Goal: Navigation & Orientation: Find specific page/section

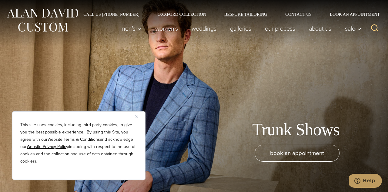
click at [241, 13] on link "Bespoke Tailoring" at bounding box center [245, 14] width 61 height 4
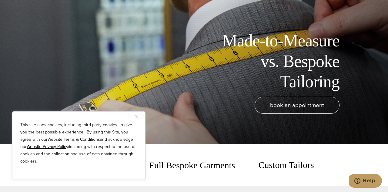
scroll to position [49, 0]
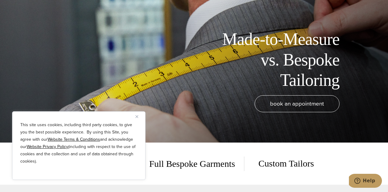
click at [308, 72] on h1 "Made-to-Measure vs. Bespoke Tailoring" at bounding box center [271, 59] width 136 height 61
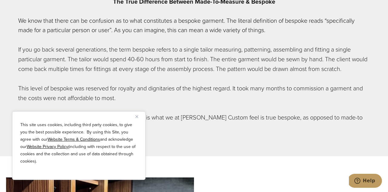
scroll to position [293, 0]
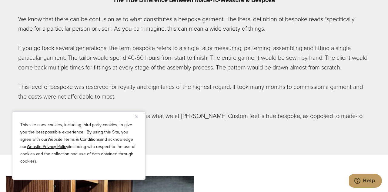
click at [137, 114] on button "Close" at bounding box center [139, 116] width 7 height 7
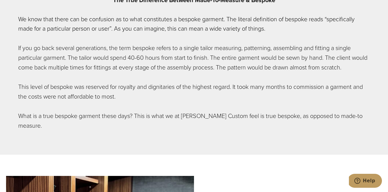
click at [140, 124] on p "What is a true bespoke garment these days? This is what we at Alan David Custom…" at bounding box center [194, 120] width 352 height 19
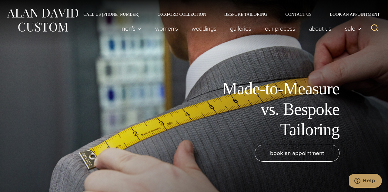
scroll to position [0, 0]
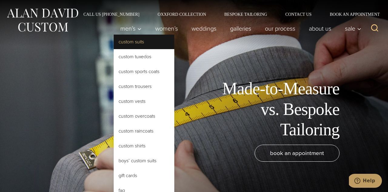
click at [125, 40] on link "Custom Suits" at bounding box center [144, 42] width 61 height 15
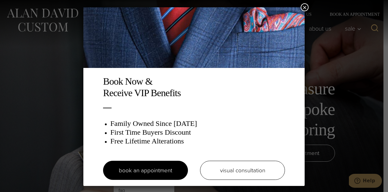
click at [325, 72] on div "Book Now & Receive VIP Benefits Family Owned Since 1913 First Time Buyers Disco…" at bounding box center [194, 96] width 388 height 192
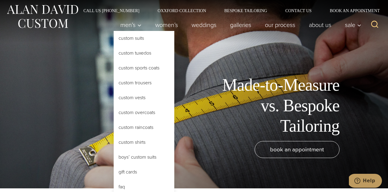
scroll to position [5, 0]
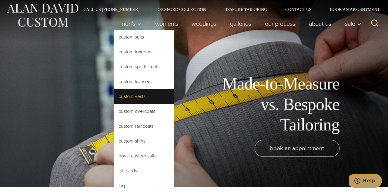
click at [146, 95] on link "Custom Vests" at bounding box center [144, 96] width 61 height 15
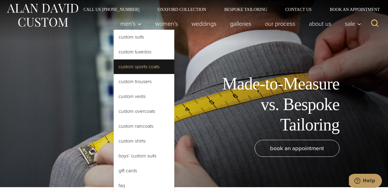
click at [114, 67] on link "Custom Sports Coats" at bounding box center [144, 66] width 61 height 15
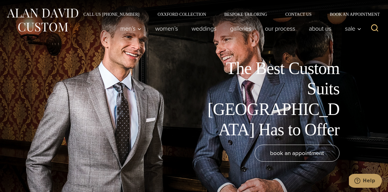
scroll to position [1, 0]
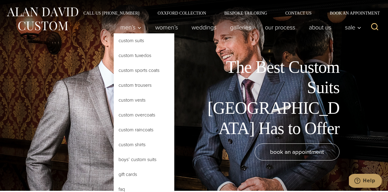
click at [125, 40] on link "Custom Suits" at bounding box center [144, 40] width 61 height 15
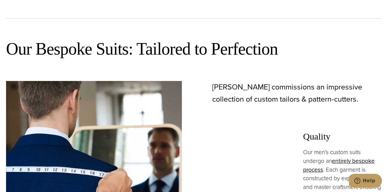
scroll to position [252, 0]
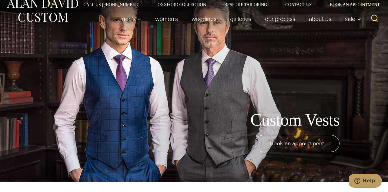
scroll to position [12, 0]
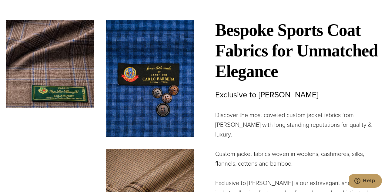
scroll to position [1603, 0]
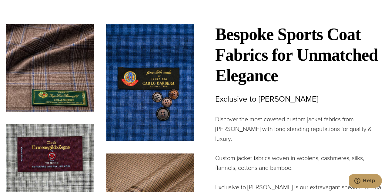
click at [144, 38] on img at bounding box center [150, 82] width 88 height 117
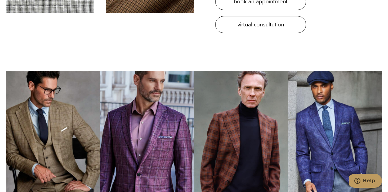
scroll to position [1835, 0]
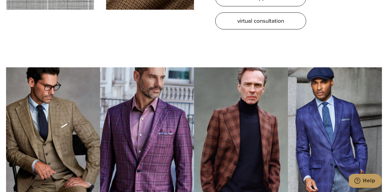
click at [312, 111] on img at bounding box center [335, 140] width 94 height 146
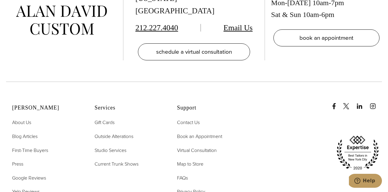
scroll to position [3368, 0]
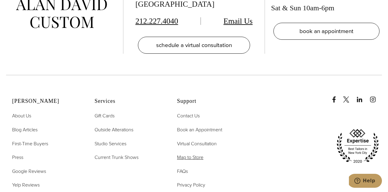
click at [196, 154] on span "Map to Store" at bounding box center [190, 157] width 26 height 7
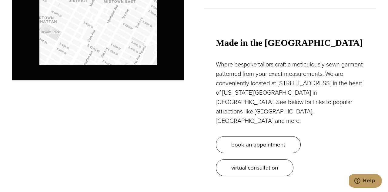
scroll to position [531, 0]
